Goal: Task Accomplishment & Management: Manage account settings

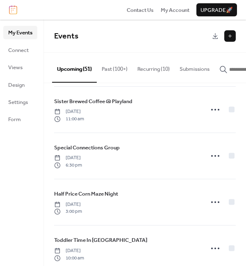
scroll to position [407, 0]
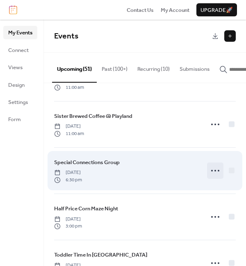
click at [214, 176] on icon at bounding box center [214, 170] width 13 height 13
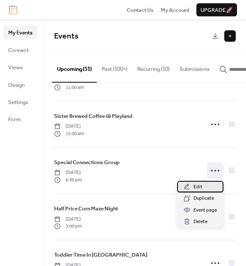
click at [201, 188] on span "Edit" at bounding box center [197, 187] width 9 height 8
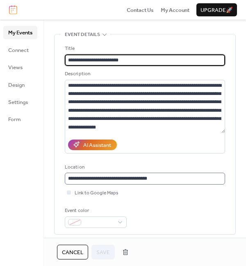
scroll to position [31, 0]
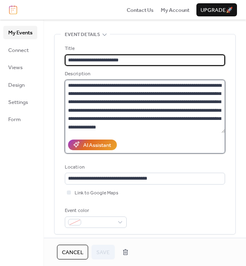
click at [163, 128] on textarea "**********" at bounding box center [145, 106] width 160 height 53
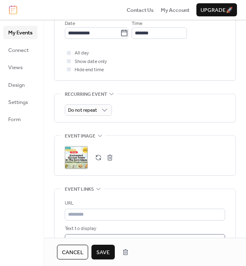
scroll to position [480, 0]
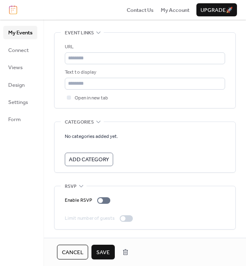
type textarea "**********"
click at [99, 199] on div at bounding box center [100, 200] width 5 height 5
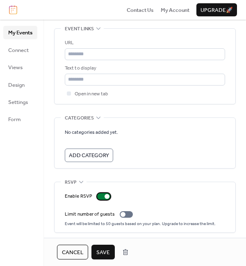
scroll to position [488, 0]
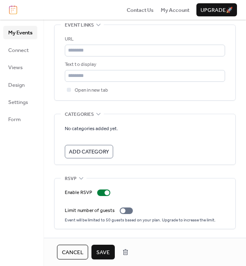
click at [103, 253] on span "Save" at bounding box center [103, 253] width 14 height 8
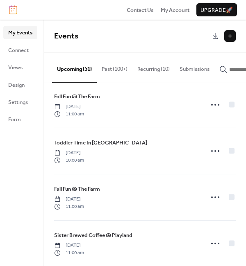
scroll to position [360, 0]
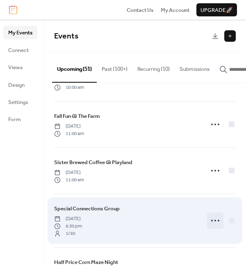
click at [213, 220] on icon at bounding box center [214, 220] width 13 height 13
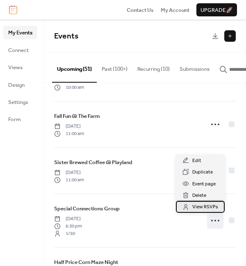
click at [212, 207] on span "View RSVPs" at bounding box center [205, 207] width 26 height 8
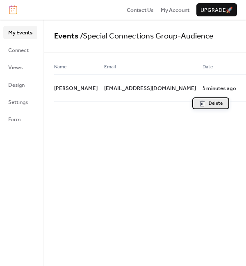
click at [214, 105] on span "Delete" at bounding box center [215, 103] width 14 height 8
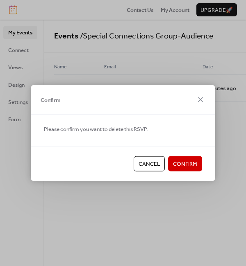
click at [189, 163] on span "Confirm" at bounding box center [185, 164] width 24 height 8
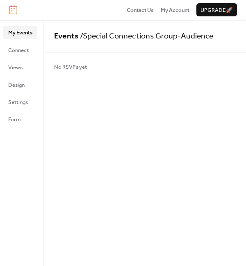
click at [20, 34] on span "My Events" at bounding box center [20, 33] width 24 height 8
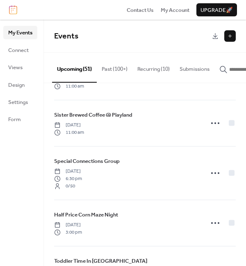
scroll to position [418, 0]
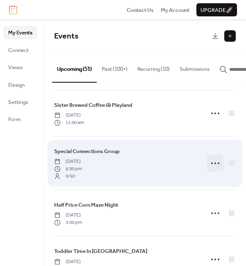
click at [214, 166] on icon at bounding box center [214, 163] width 13 height 13
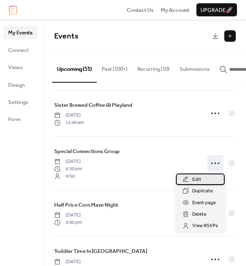
click at [203, 179] on div "Edit" at bounding box center [200, 179] width 49 height 11
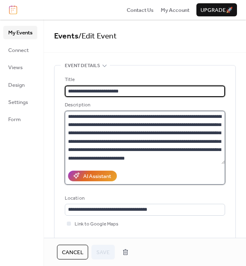
click at [157, 158] on textarea "**********" at bounding box center [145, 137] width 160 height 53
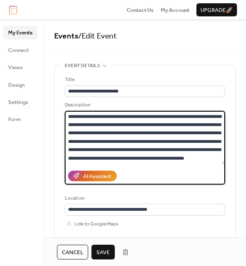
type textarea "**********"
click at [105, 251] on span "Save" at bounding box center [103, 253] width 14 height 8
